Goal: Task Accomplishment & Management: Use online tool/utility

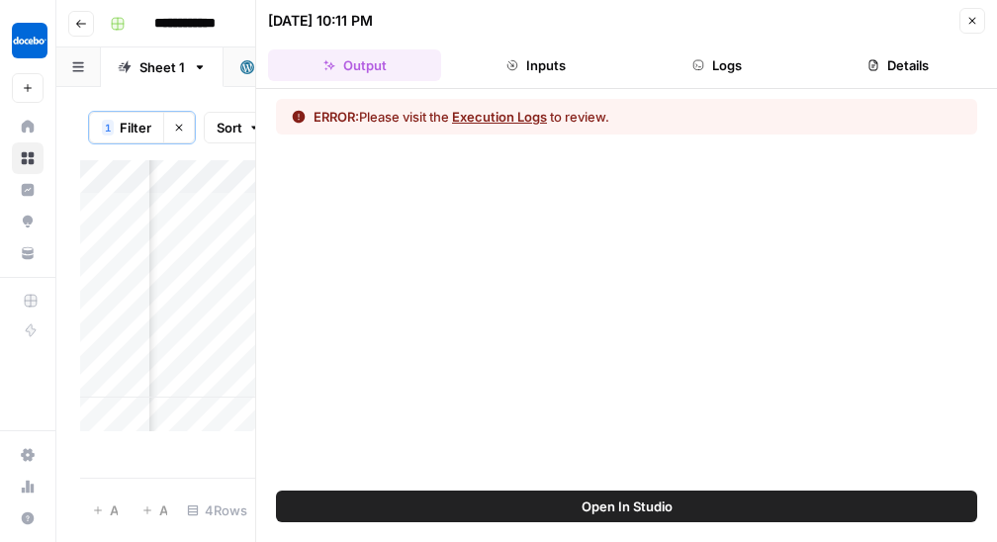
click at [959, 21] on button "Close" at bounding box center [972, 21] width 26 height 26
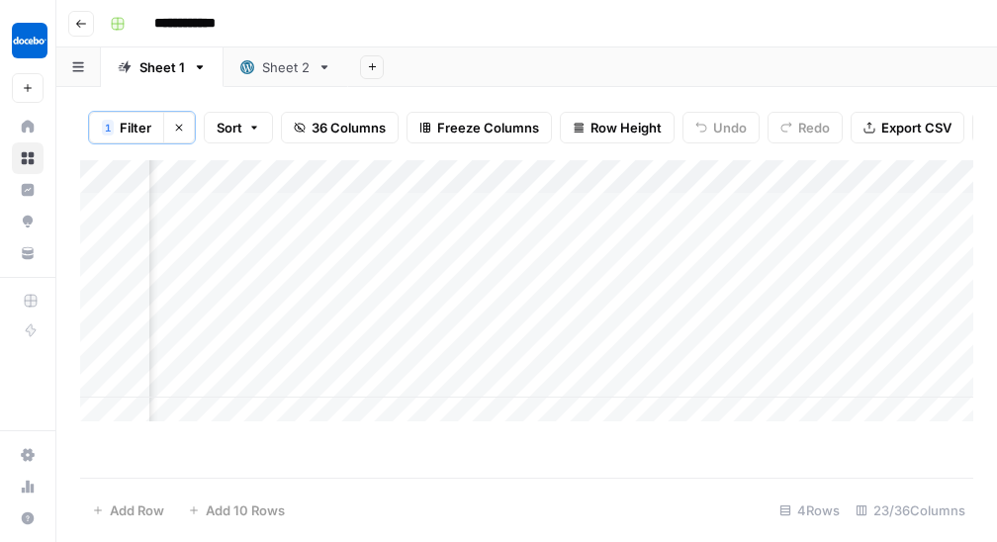
scroll to position [0, 3912]
click at [382, 273] on div "Add Column" at bounding box center [526, 295] width 893 height 271
click at [413, 269] on div "Add Column" at bounding box center [526, 295] width 893 height 271
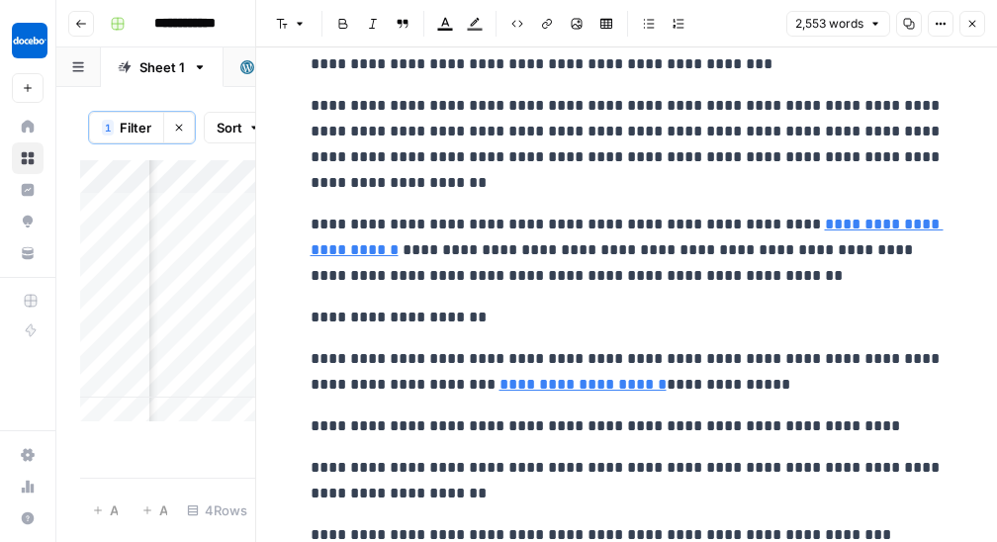
scroll to position [609, 0]
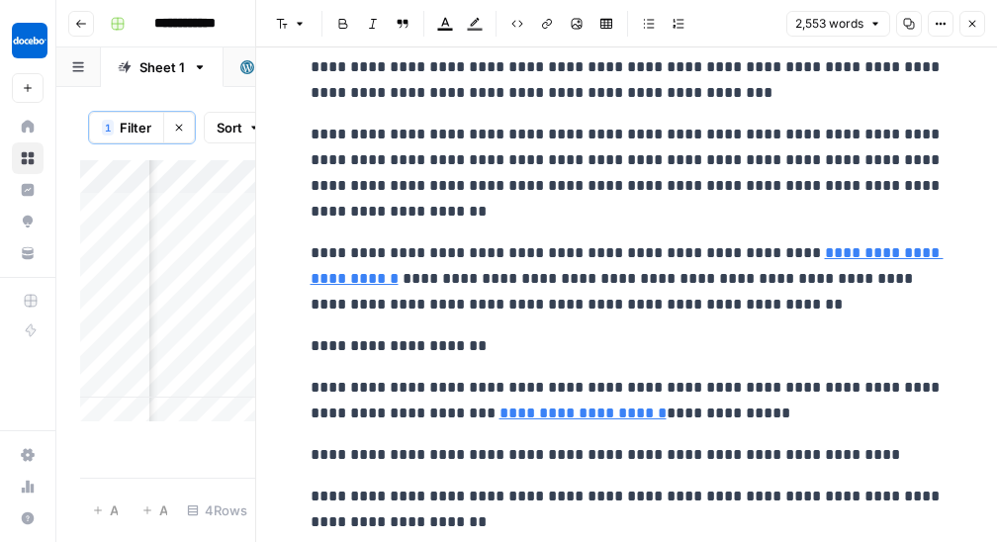
click at [974, 29] on icon "button" at bounding box center [972, 24] width 12 height 12
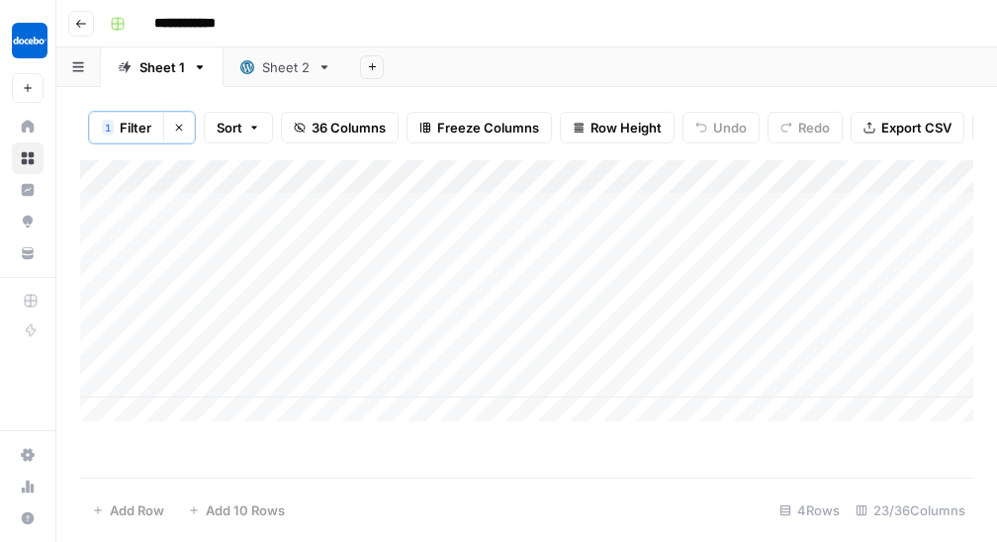
click at [186, 131] on button "Clear filters" at bounding box center [179, 128] width 32 height 32
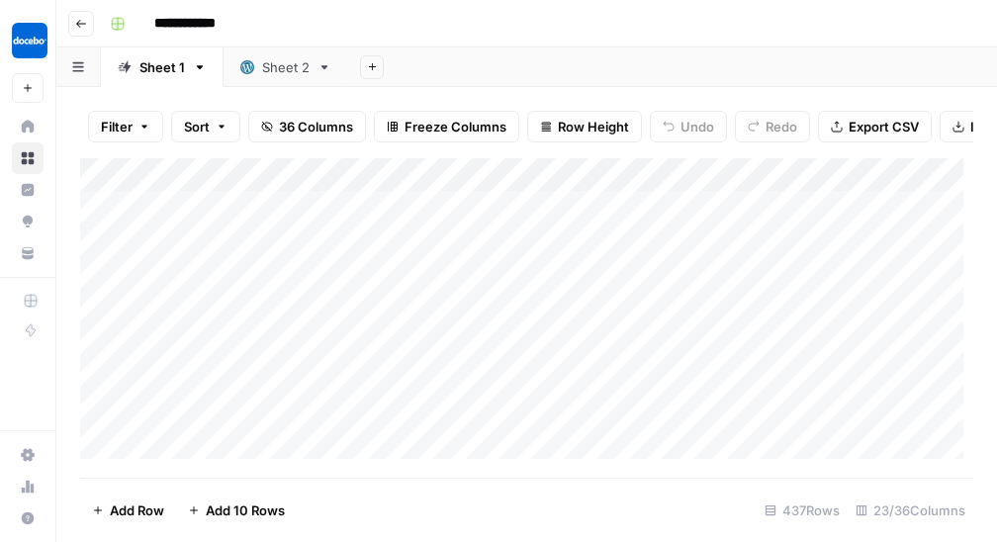
click at [127, 128] on span "Filter" at bounding box center [117, 127] width 32 height 20
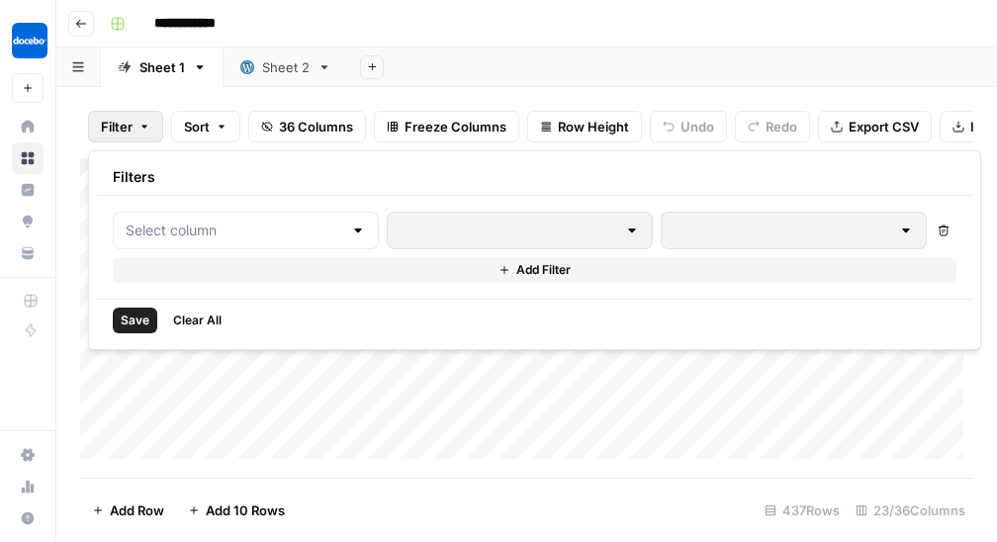
click at [479, 219] on div at bounding box center [520, 231] width 266 height 38
click at [210, 216] on div at bounding box center [246, 231] width 266 height 38
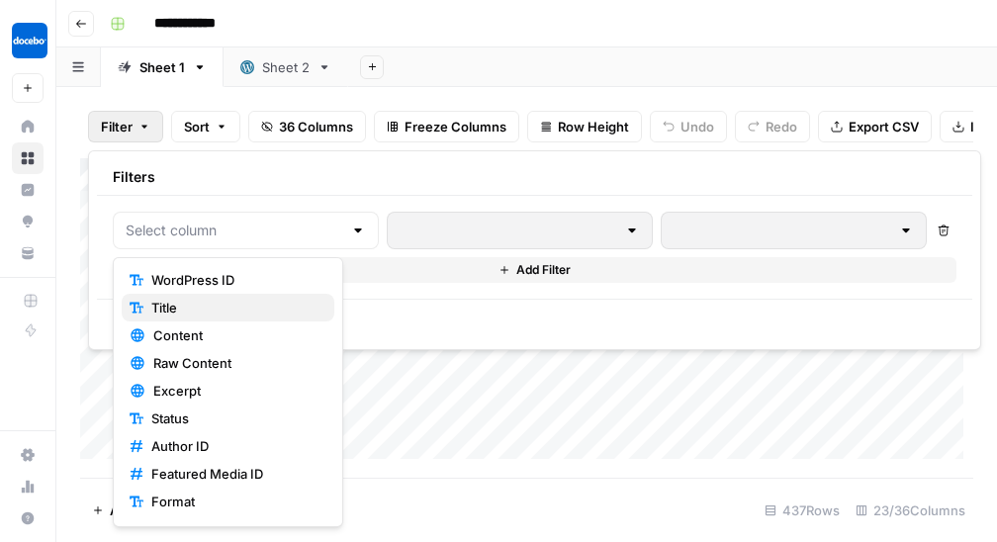
click at [246, 300] on span "Title" at bounding box center [234, 308] width 167 height 20
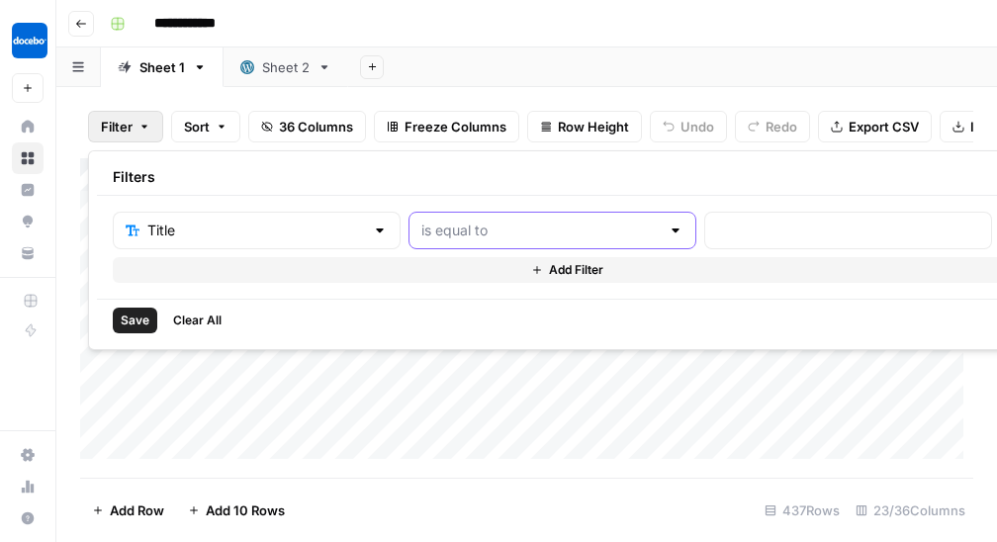
click at [486, 222] on input "text" at bounding box center [540, 231] width 238 height 20
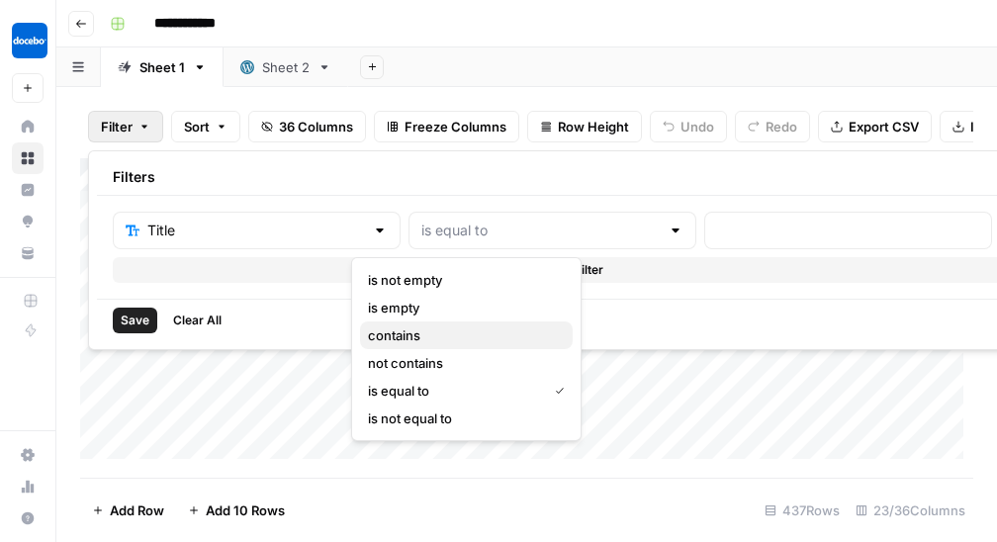
click at [436, 322] on button "contains" at bounding box center [466, 335] width 213 height 28
type input "contains"
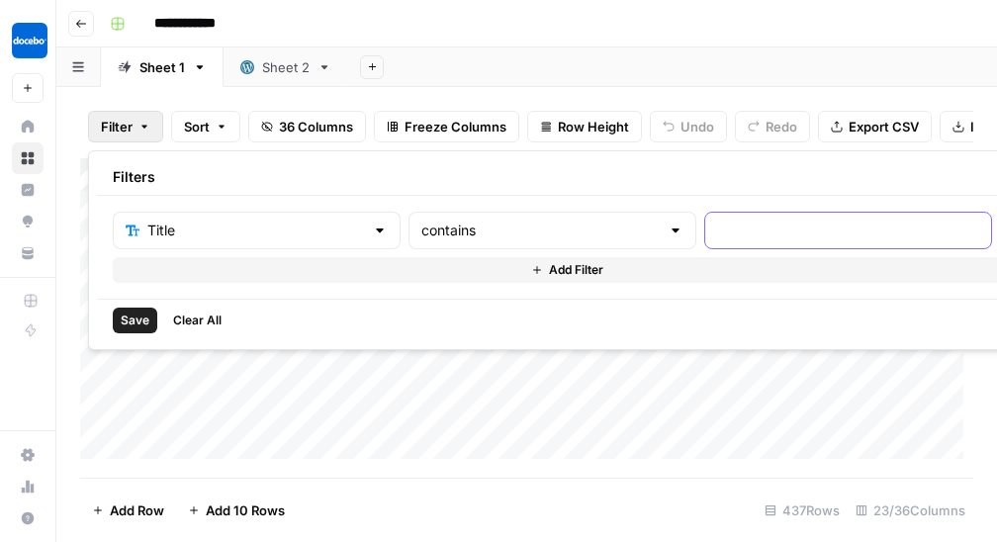
click at [717, 237] on input "text" at bounding box center [848, 231] width 262 height 20
type input "scorm"
click at [425, 268] on button "Add Filter" at bounding box center [567, 270] width 909 height 26
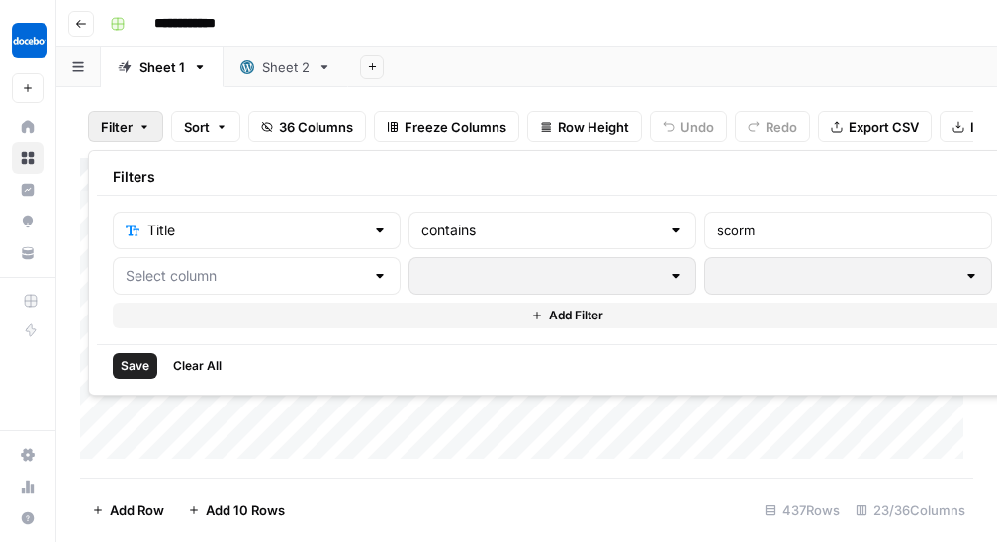
click at [131, 368] on span "Save" at bounding box center [135, 366] width 29 height 18
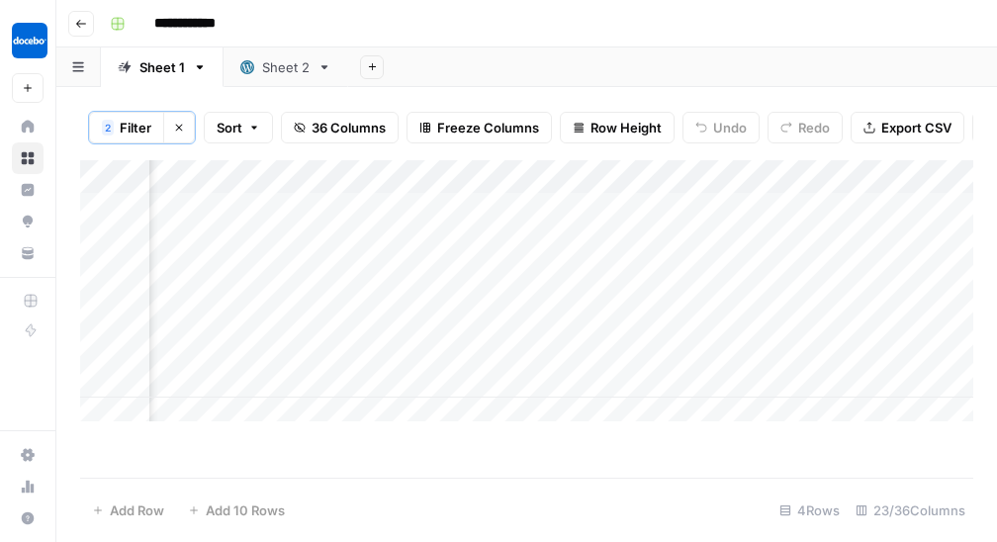
scroll to position [0, 3315]
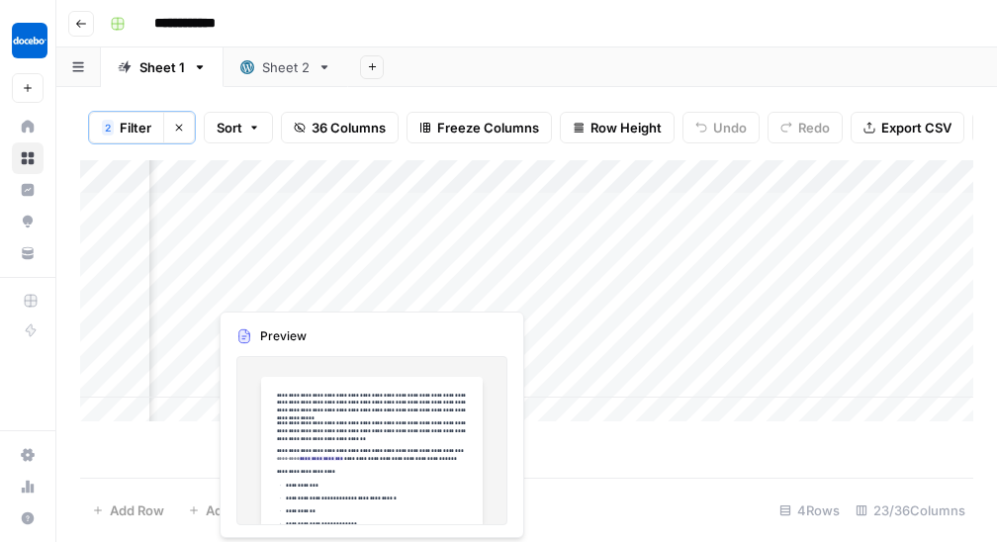
click at [373, 298] on div "Add Column" at bounding box center [526, 295] width 893 height 271
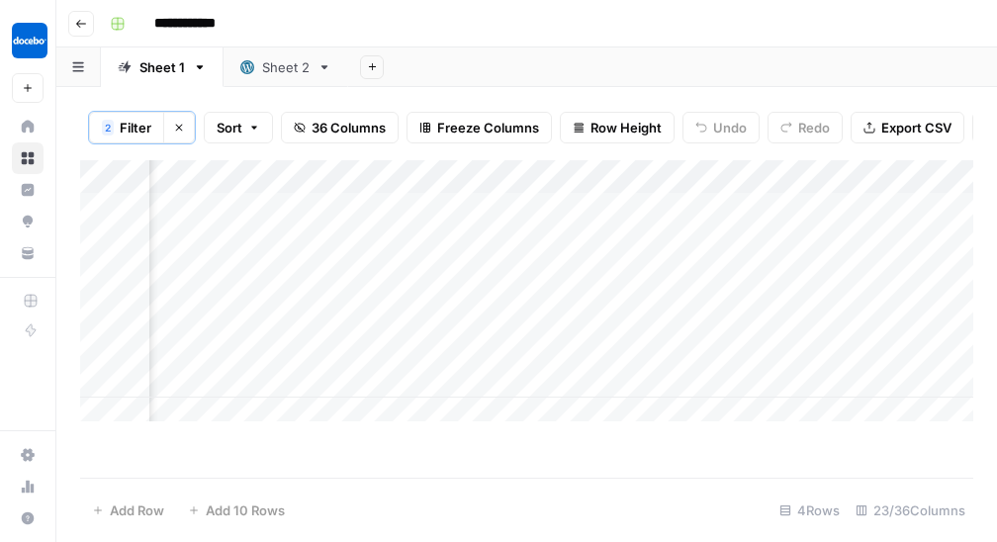
click at [445, 266] on div "Add Column" at bounding box center [526, 295] width 893 height 271
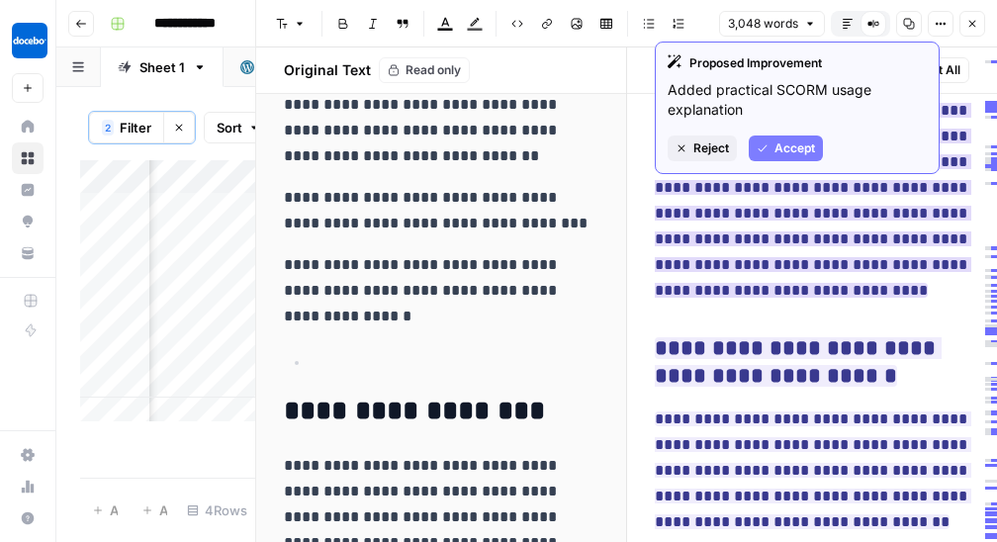
scroll to position [17190, 0]
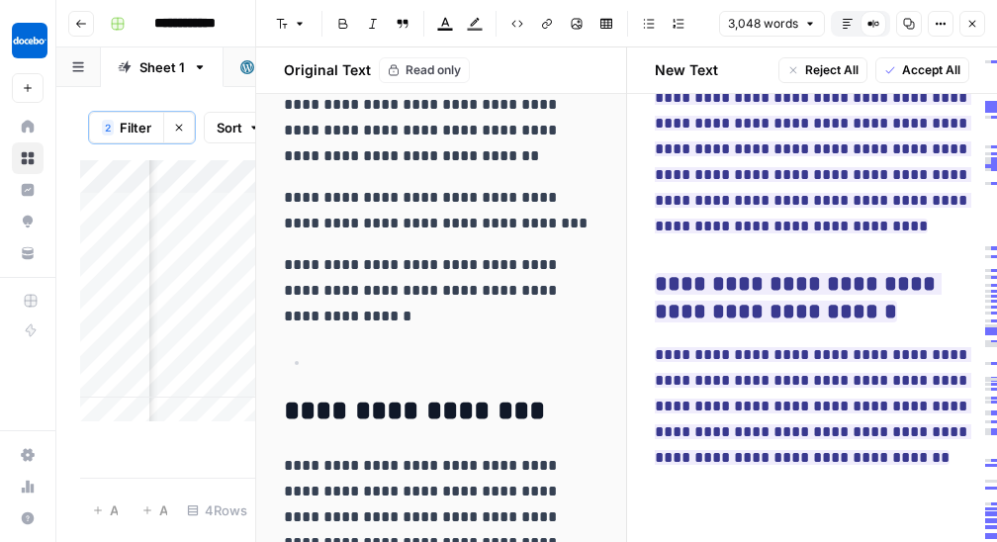
click at [176, 125] on icon "button" at bounding box center [179, 128] width 7 height 7
click at [79, 27] on icon "button" at bounding box center [81, 24] width 12 height 12
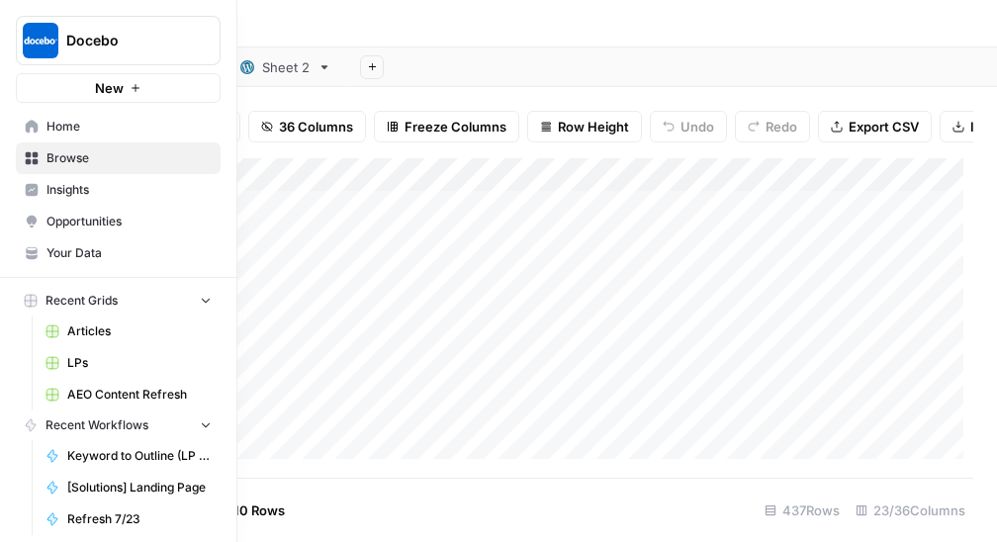
click at [69, 135] on link "Home" at bounding box center [118, 127] width 205 height 32
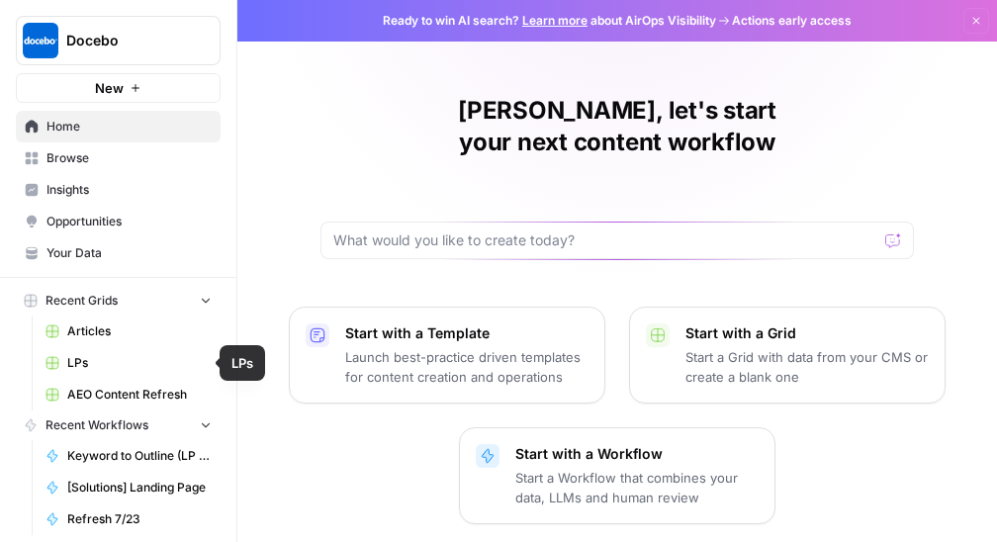
click at [101, 336] on span "Articles" at bounding box center [139, 331] width 144 height 18
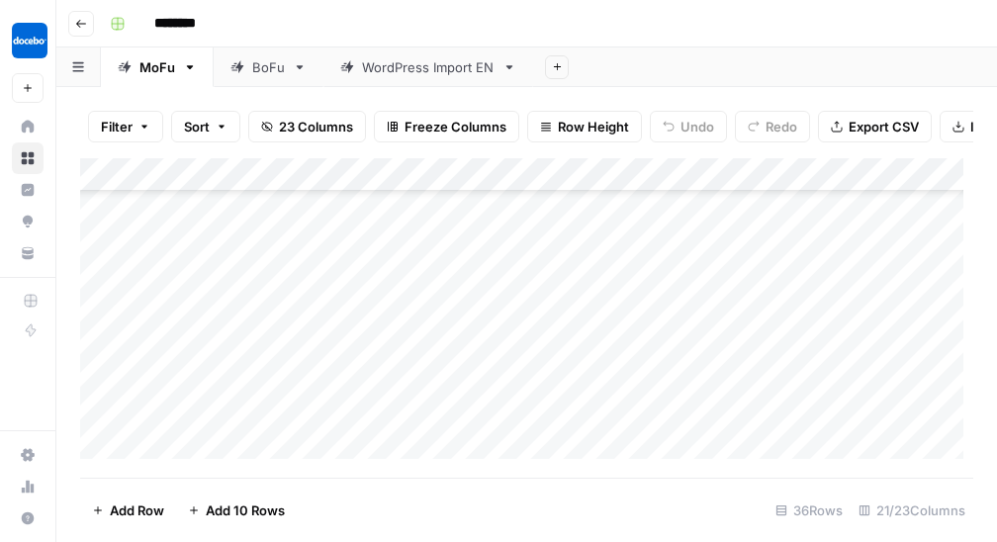
scroll to position [275, 0]
click at [266, 410] on div "Add Column" at bounding box center [526, 313] width 893 height 311
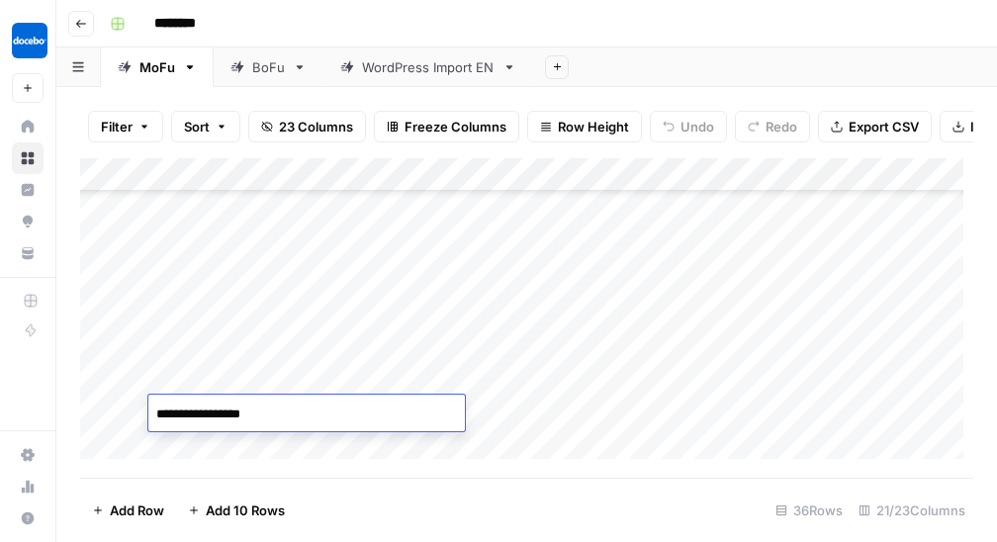
click at [549, 376] on div "Add Column" at bounding box center [526, 313] width 893 height 311
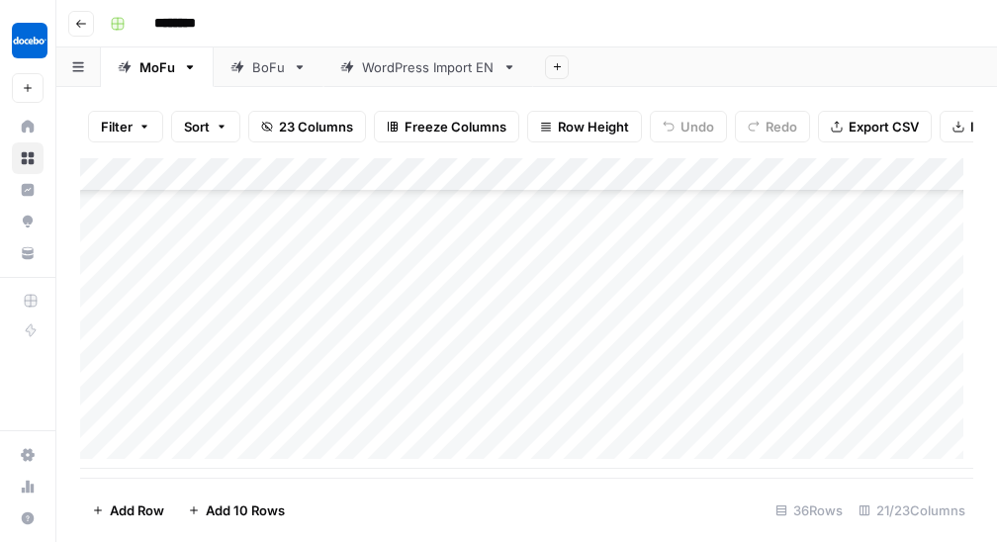
scroll to position [975, 0]
click at [294, 417] on div "Add Column" at bounding box center [526, 313] width 893 height 311
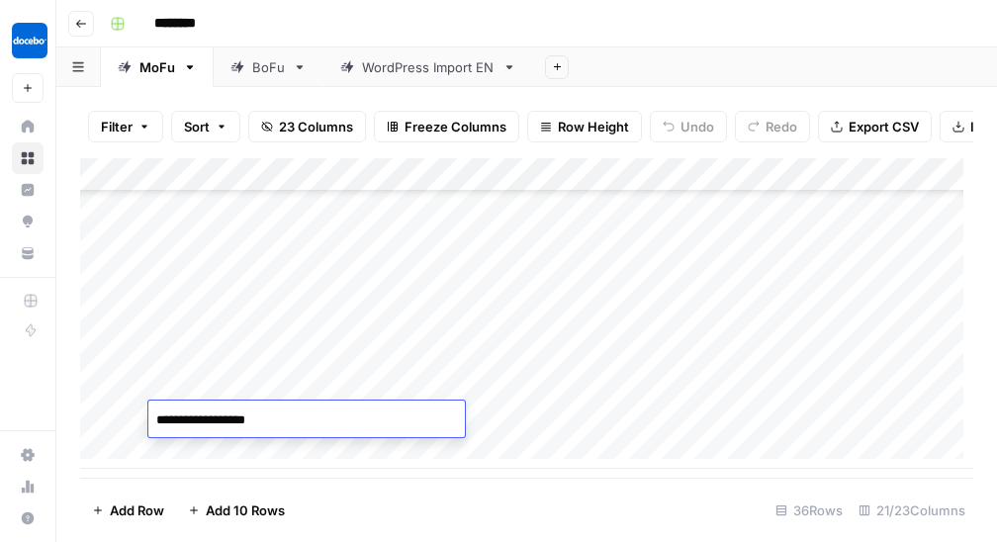
type textarea "**********"
click at [579, 424] on div "Add Column" at bounding box center [526, 313] width 893 height 311
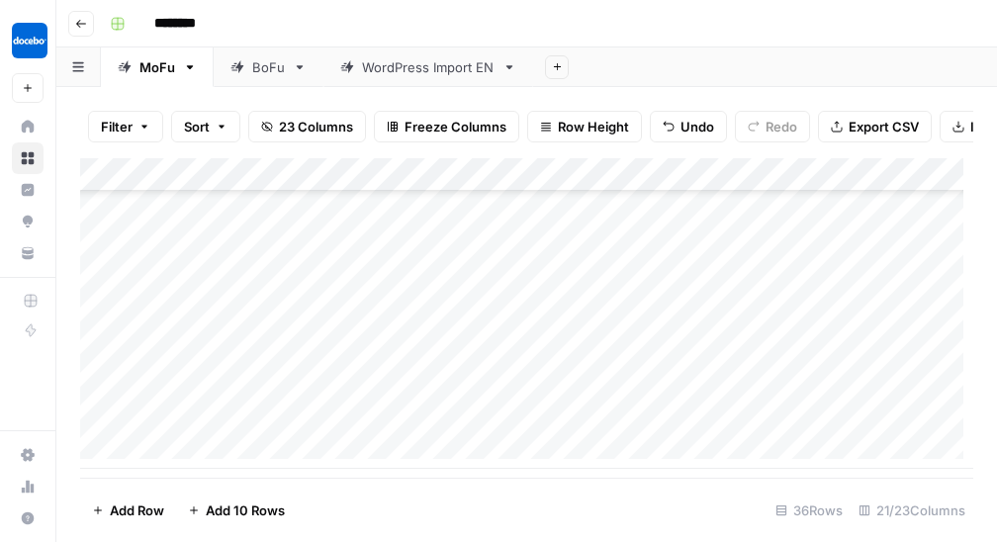
click at [526, 420] on div "Add Column" at bounding box center [526, 313] width 893 height 311
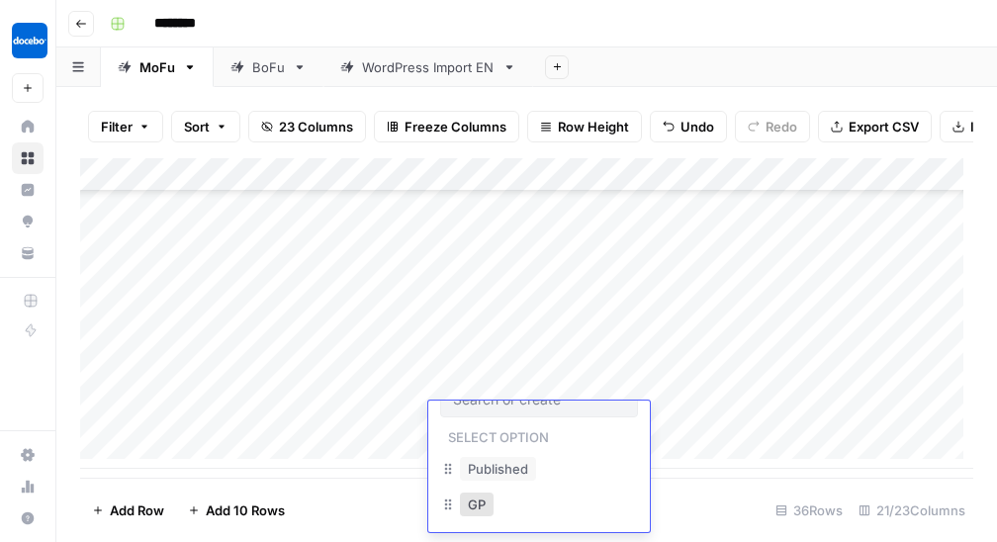
scroll to position [34, 0]
click at [704, 423] on div "Add Column" at bounding box center [526, 313] width 893 height 311
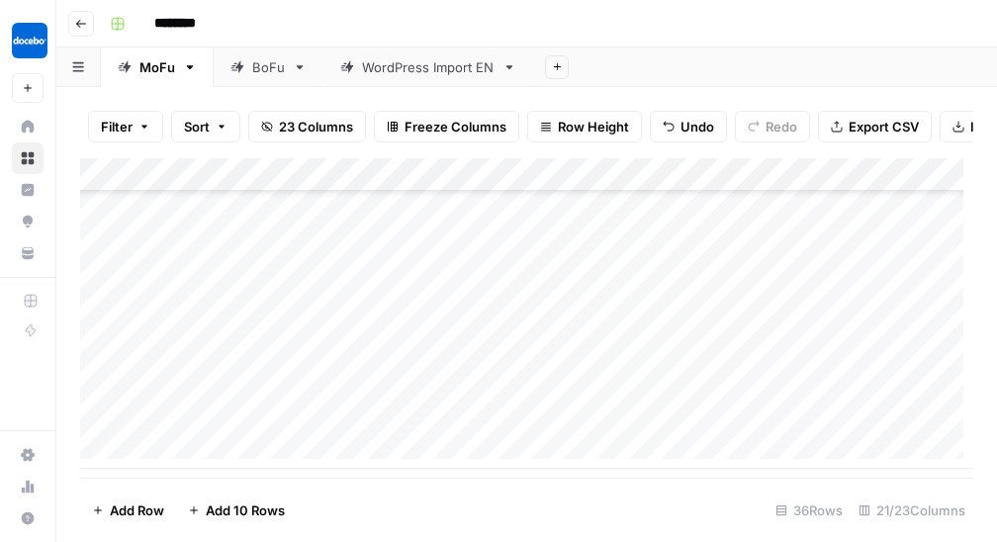
click at [704, 423] on div "Add Column" at bounding box center [526, 313] width 893 height 311
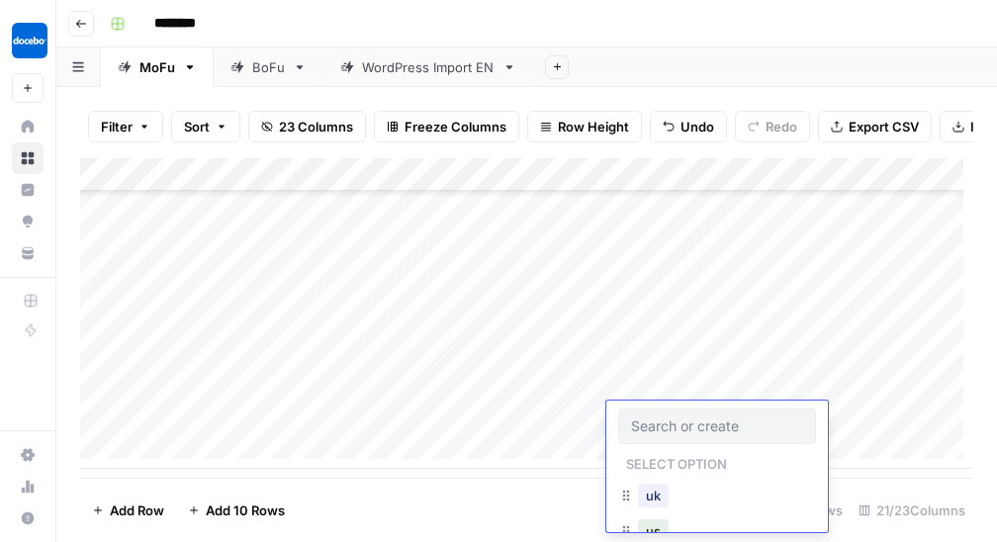
click at [674, 523] on div "us" at bounding box center [717, 533] width 198 height 36
click at [662, 526] on button "us" at bounding box center [653, 531] width 31 height 24
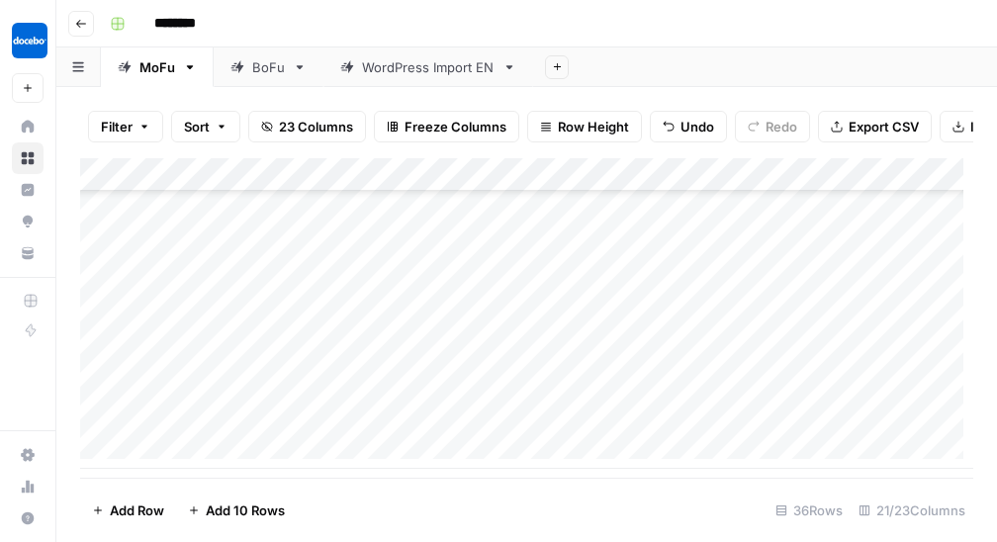
click at [836, 415] on div "Add Column" at bounding box center [526, 313] width 893 height 311
click at [837, 429] on div "Add Column" at bounding box center [526, 313] width 893 height 311
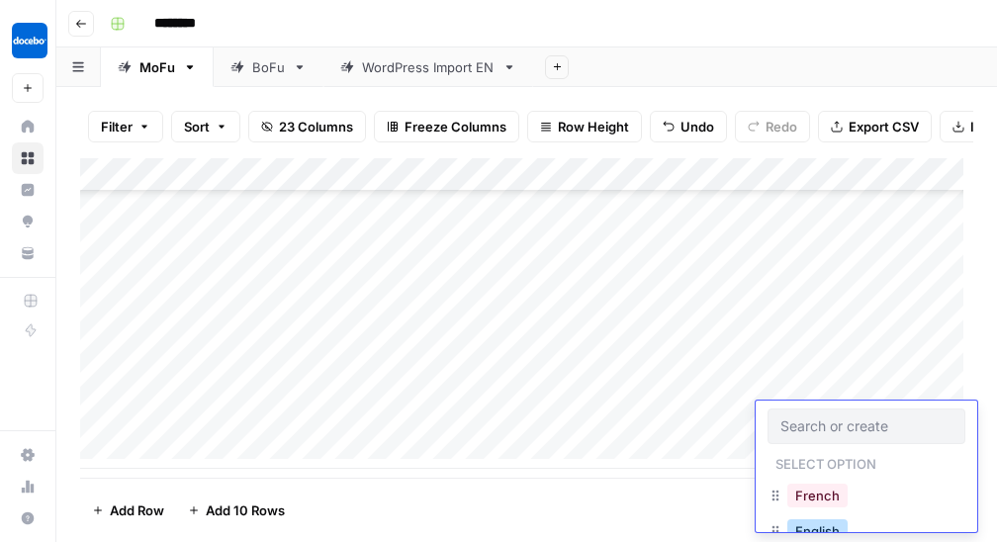
click at [819, 525] on button "English" at bounding box center [817, 531] width 60 height 24
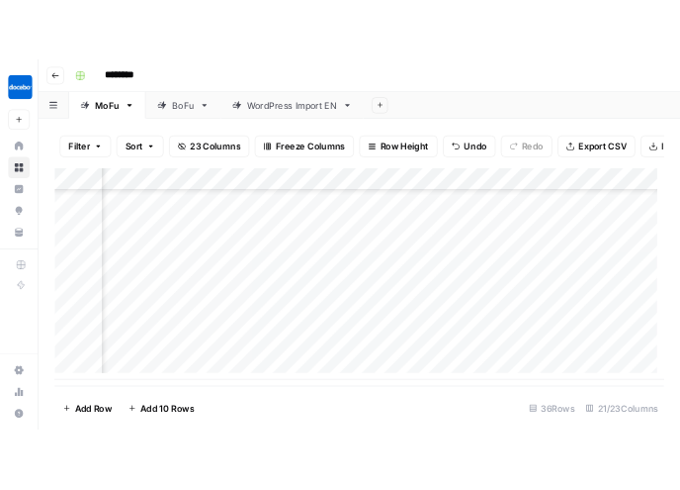
scroll to position [975, 523]
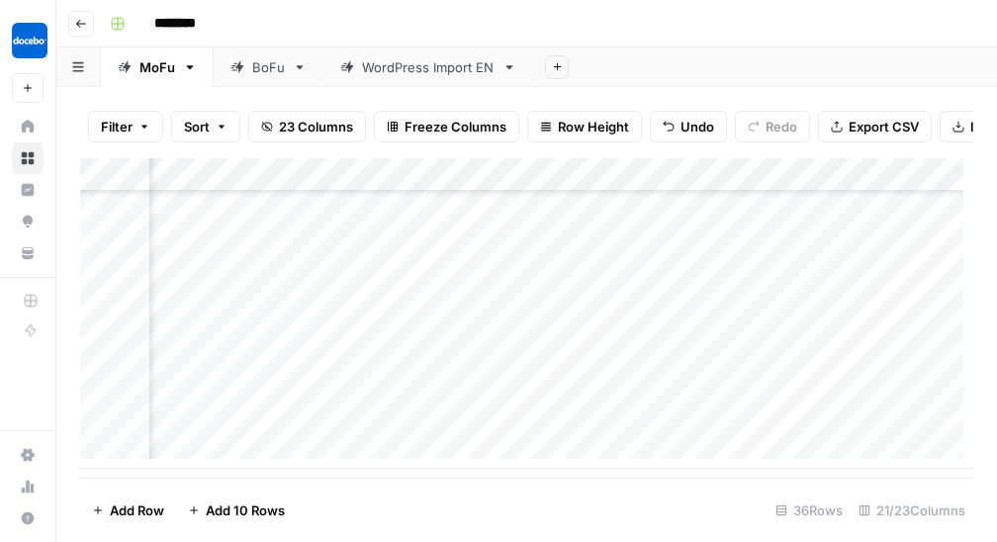
click at [581, 412] on div "Add Column" at bounding box center [526, 313] width 893 height 311
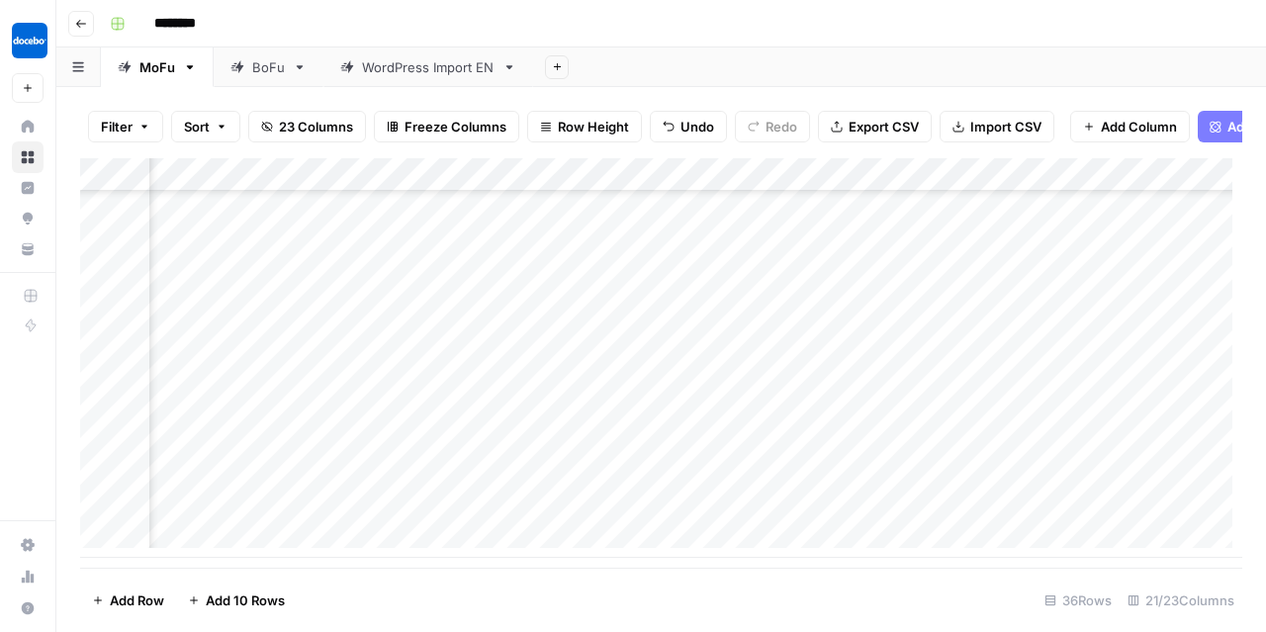
scroll to position [886, 0]
click at [252, 66] on div "BoFu" at bounding box center [268, 67] width 33 height 20
click at [277, 540] on div "Add Column" at bounding box center [661, 358] width 1162 height 400
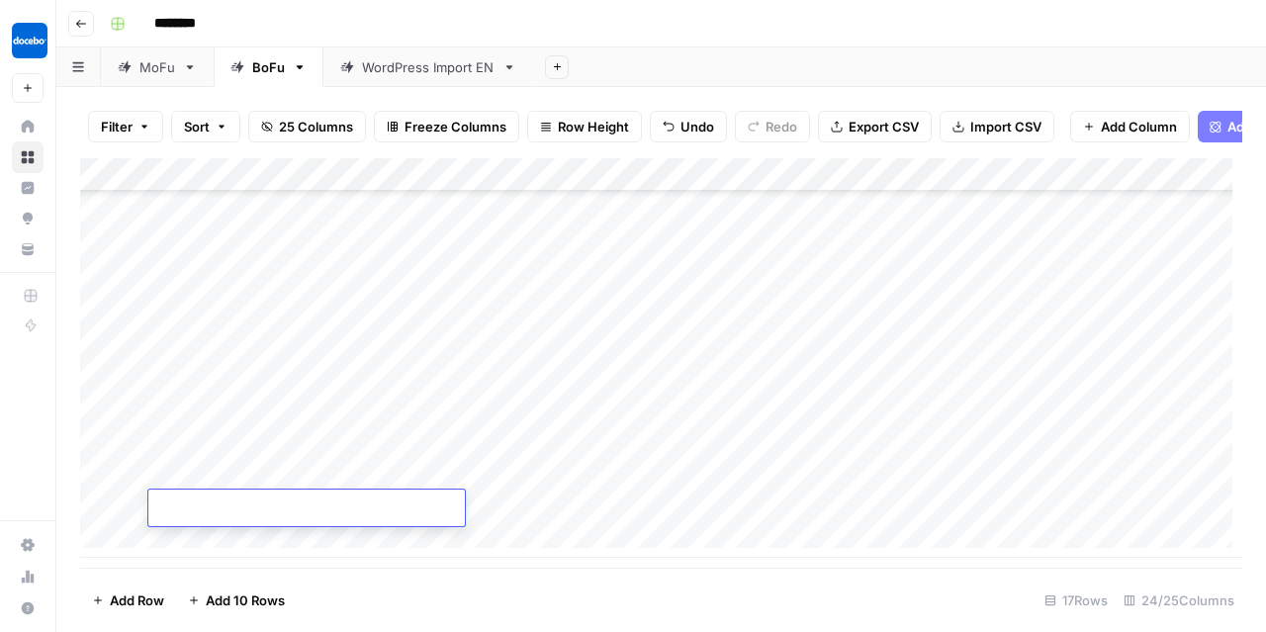
type textarea "**********"
click at [495, 529] on div "Add Column" at bounding box center [661, 358] width 1162 height 400
click at [487, 517] on div "Add Column" at bounding box center [661, 358] width 1162 height 400
click at [478, 473] on div "Add Column" at bounding box center [661, 358] width 1162 height 400
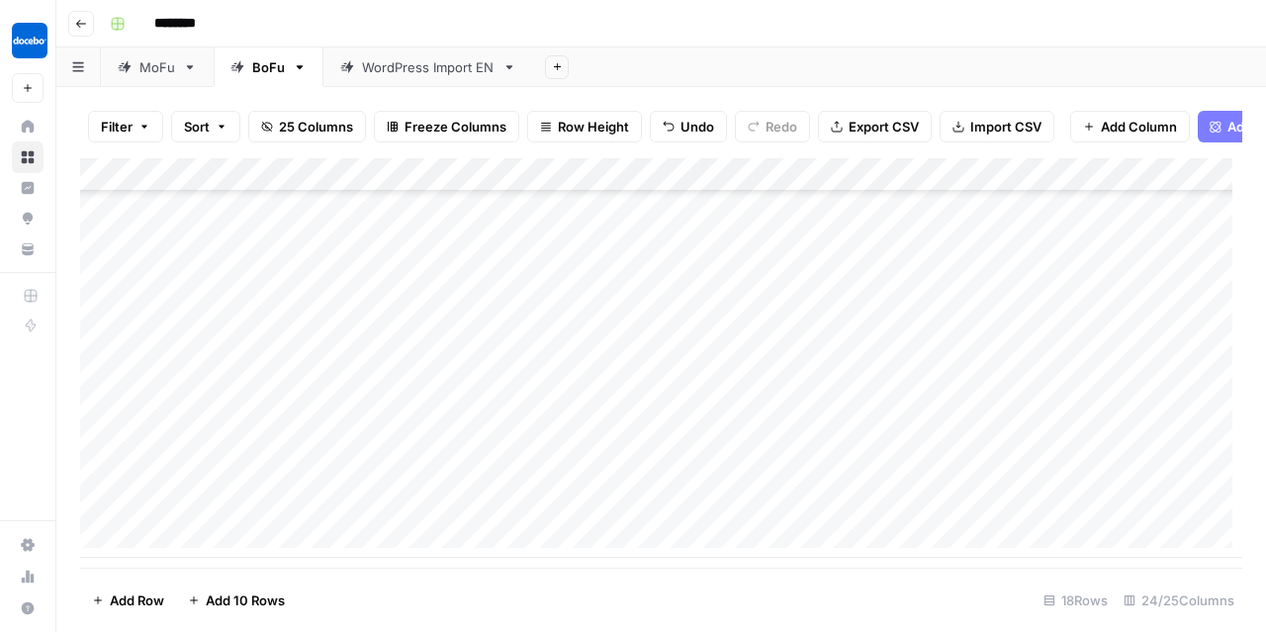
click at [478, 473] on div "Add Column" at bounding box center [661, 358] width 1162 height 400
click at [599, 541] on div "Add Column" at bounding box center [661, 358] width 1162 height 400
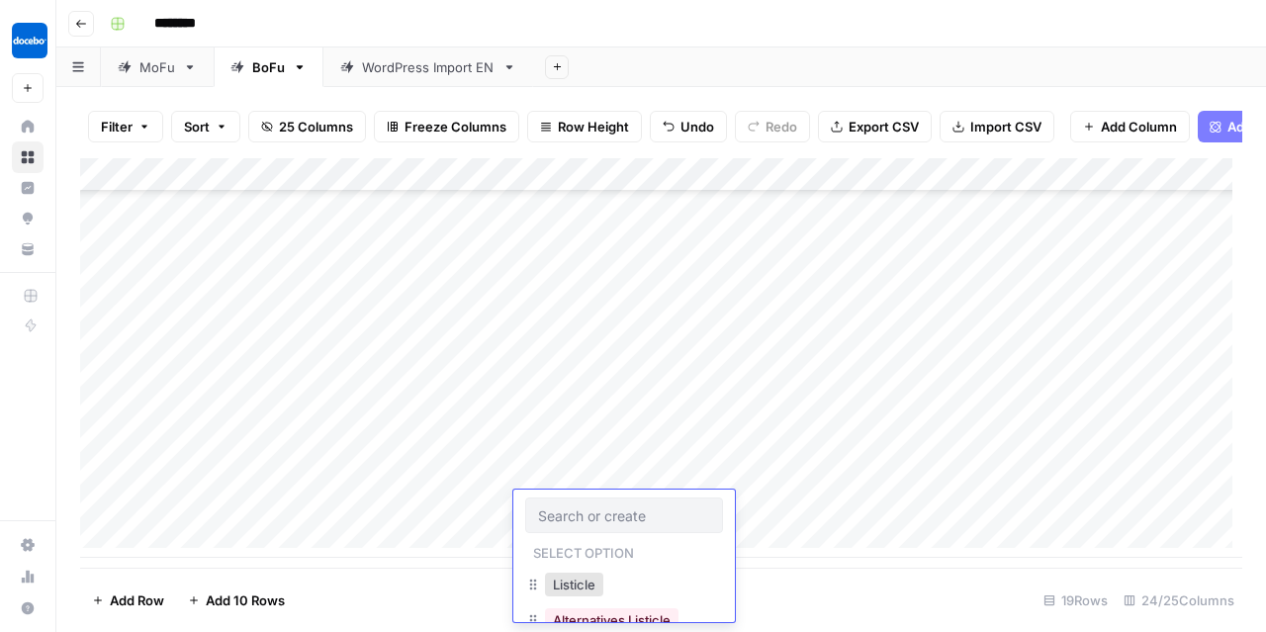
click at [474, 433] on div "Add Column" at bounding box center [661, 358] width 1162 height 400
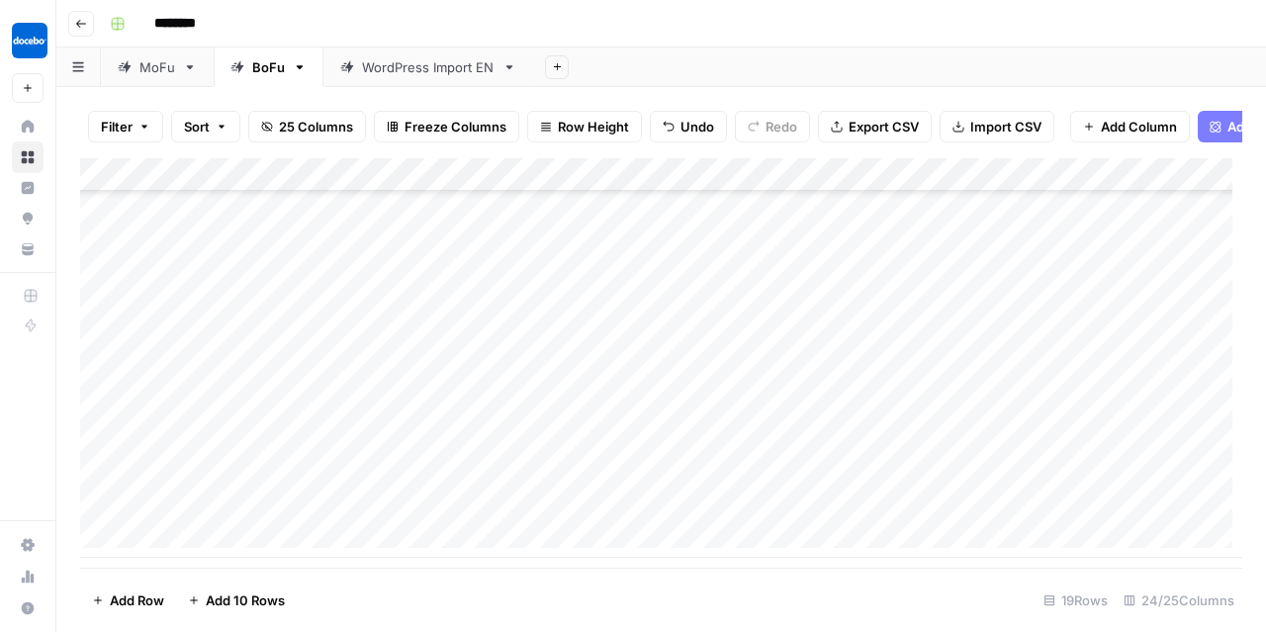
click at [474, 433] on div "Add Column" at bounding box center [661, 358] width 1162 height 400
type textarea "**"
click at [586, 450] on div "Add Column" at bounding box center [661, 358] width 1162 height 400
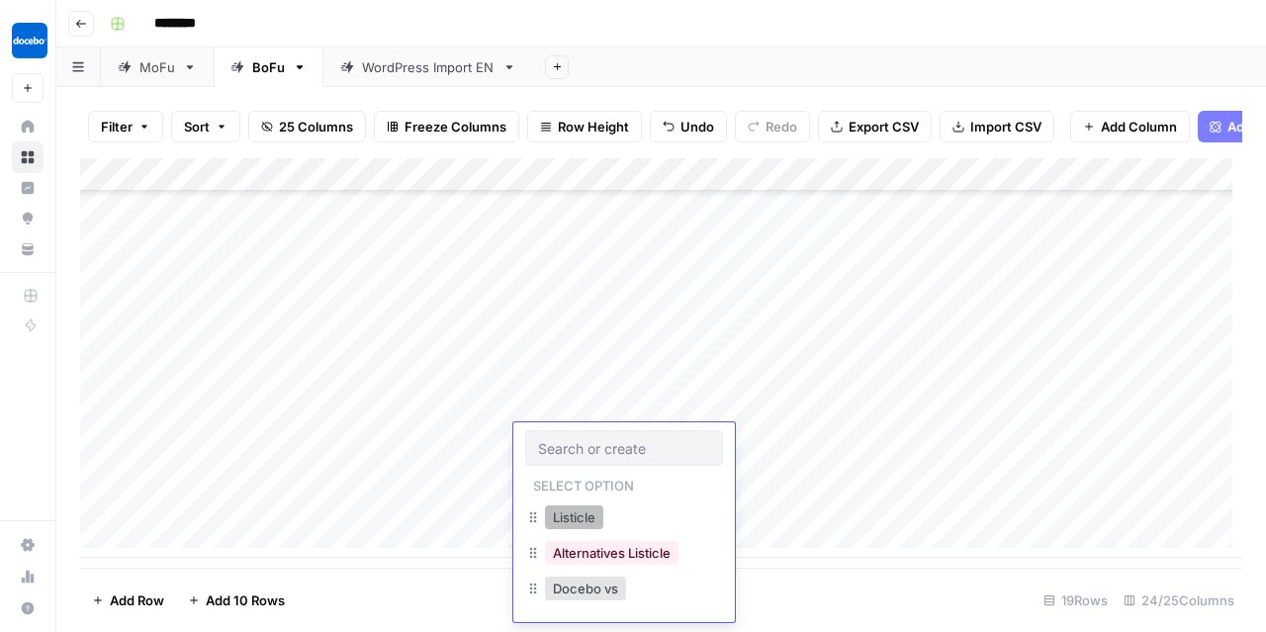
click at [569, 511] on button "Listicle" at bounding box center [574, 517] width 58 height 24
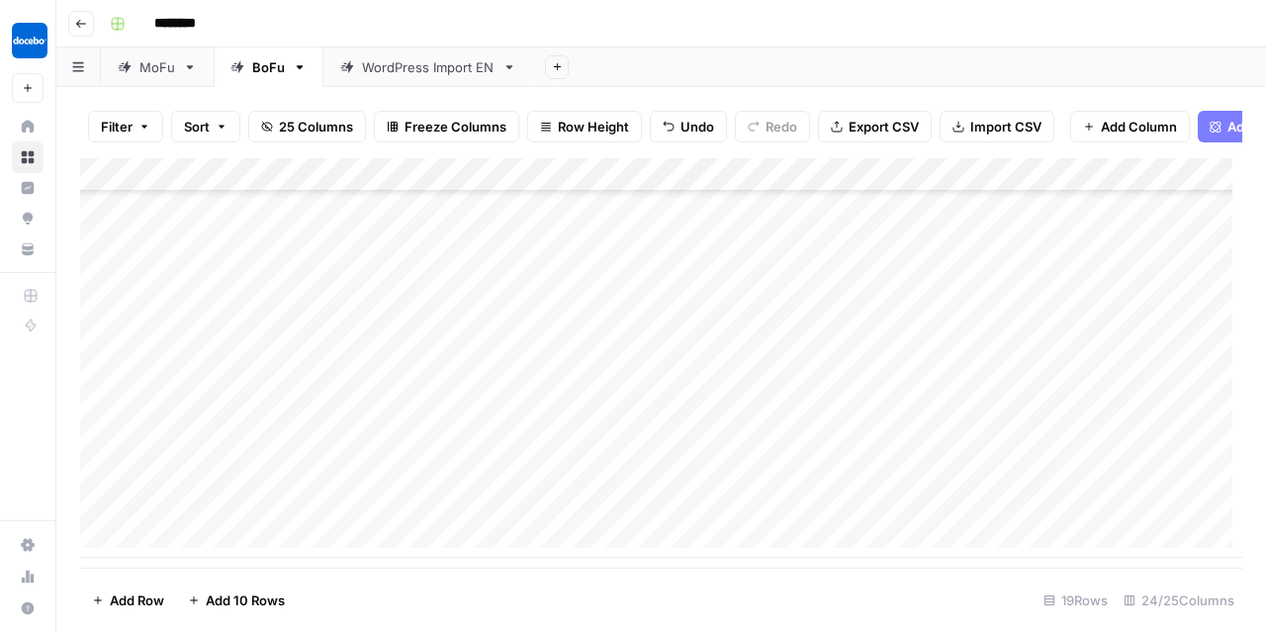
click at [740, 441] on div "Add Column" at bounding box center [661, 358] width 1162 height 400
click at [827, 441] on div "Add Column" at bounding box center [661, 358] width 1162 height 400
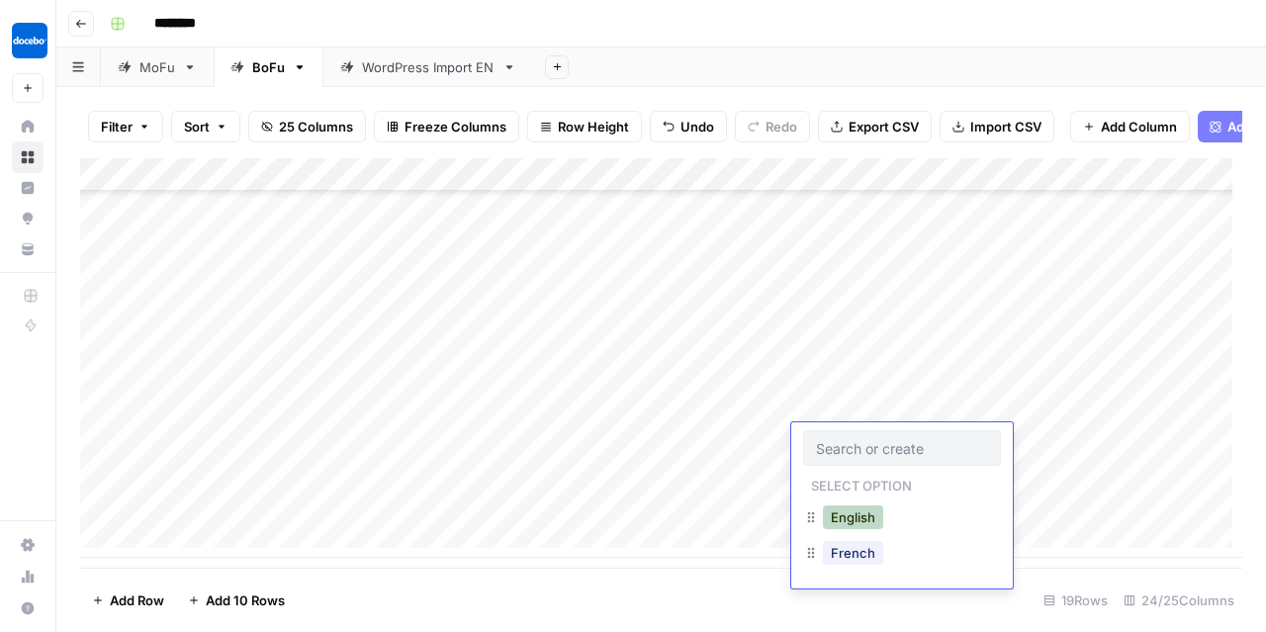
click at [837, 514] on button "English" at bounding box center [853, 517] width 60 height 24
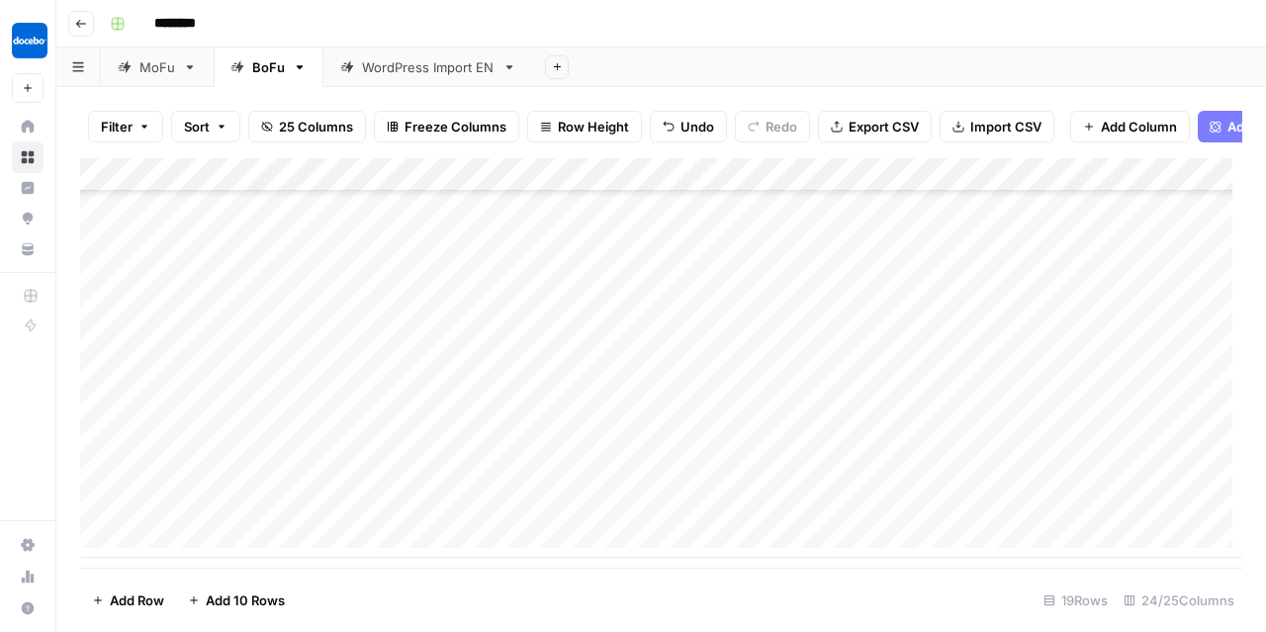
click at [996, 439] on div "Add Column" at bounding box center [661, 358] width 1162 height 400
click at [149, 57] on div "MoFu" at bounding box center [157, 67] width 36 height 20
click at [272, 64] on div "BoFu" at bounding box center [268, 67] width 33 height 20
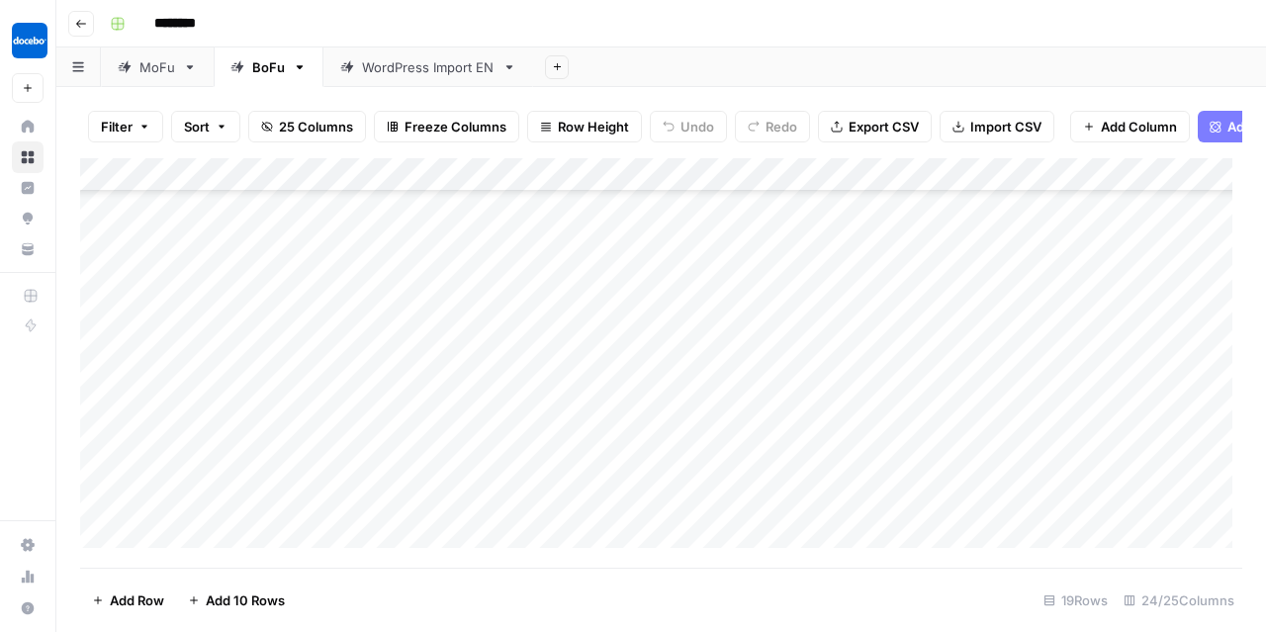
scroll to position [315, 0]
click at [152, 60] on div "MoFu" at bounding box center [157, 67] width 36 height 20
click at [996, 511] on div "Add Column" at bounding box center [661, 358] width 1162 height 400
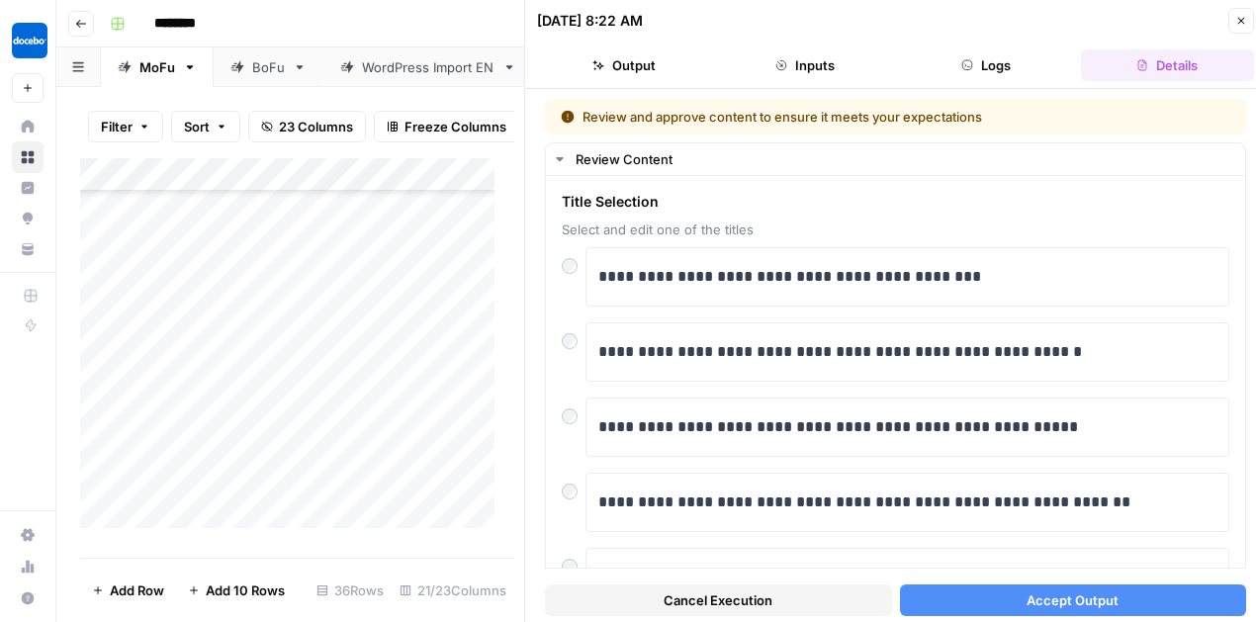
click at [996, 541] on button "Accept Output" at bounding box center [1073, 601] width 347 height 32
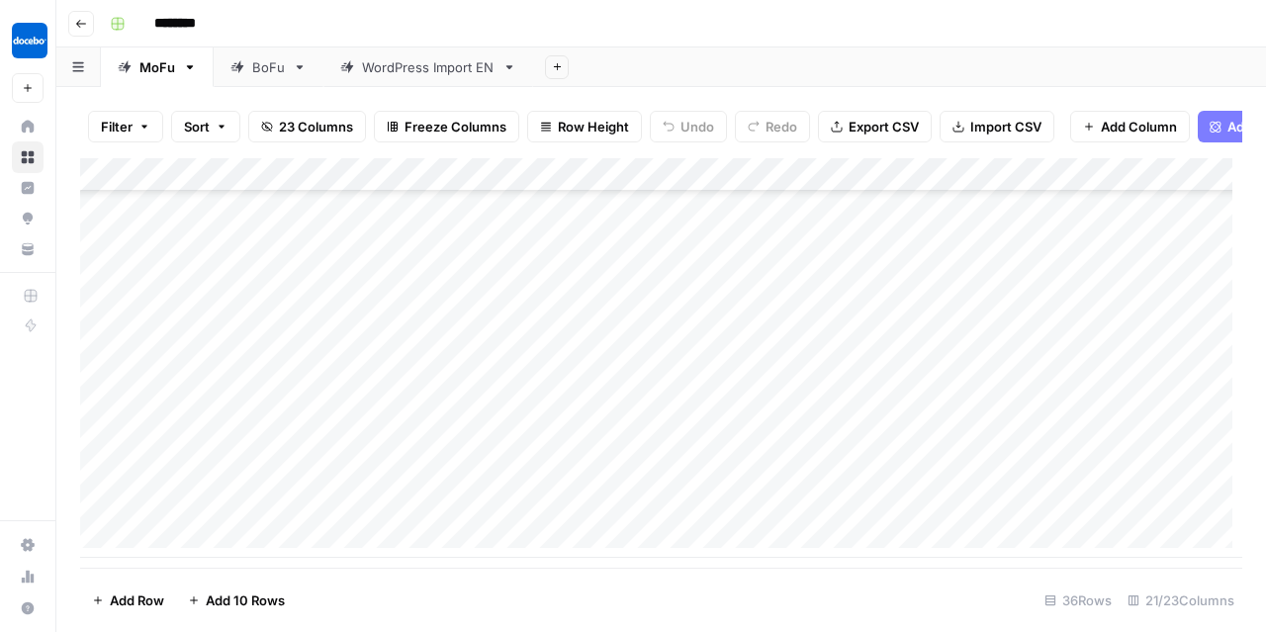
click at [257, 78] on link "BoFu" at bounding box center [269, 67] width 110 height 40
